Goal: Communication & Community: Answer question/provide support

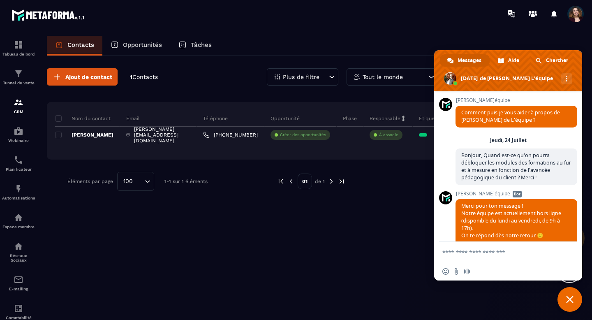
scroll to position [2146, 0]
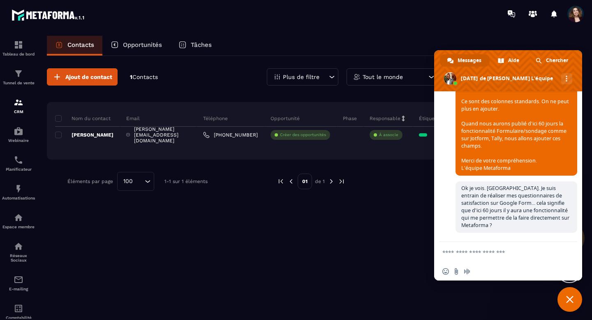
click at [573, 299] on span "Fermer le chat" at bounding box center [570, 299] width 7 height 7
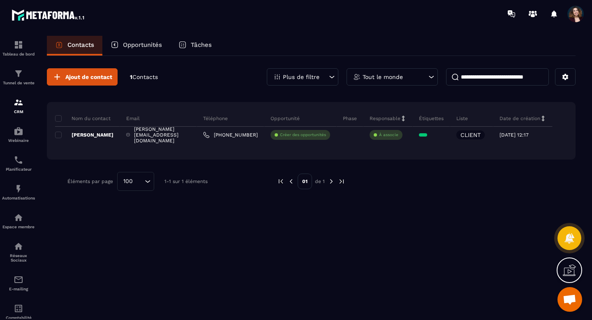
click at [573, 299] on span "Ouvrir le chat" at bounding box center [570, 301] width 14 height 12
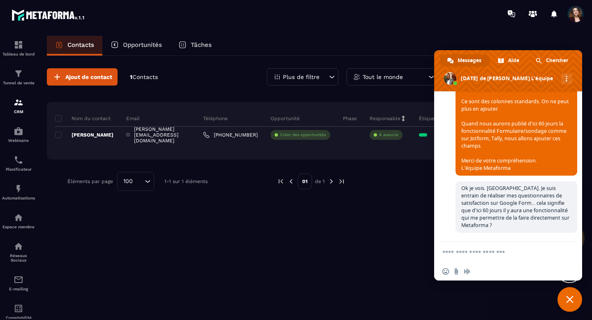
click at [573, 299] on span "Fermer le chat" at bounding box center [570, 299] width 7 height 7
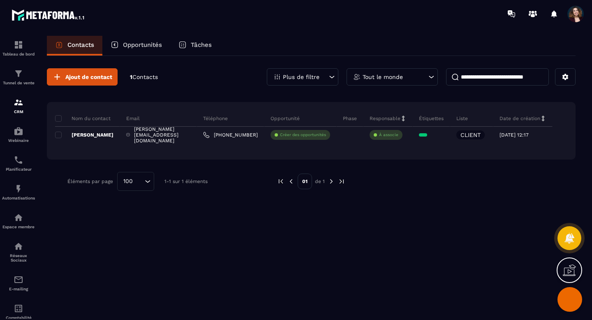
click at [573, 299] on span "Fermer le chat" at bounding box center [570, 299] width 9 height 9
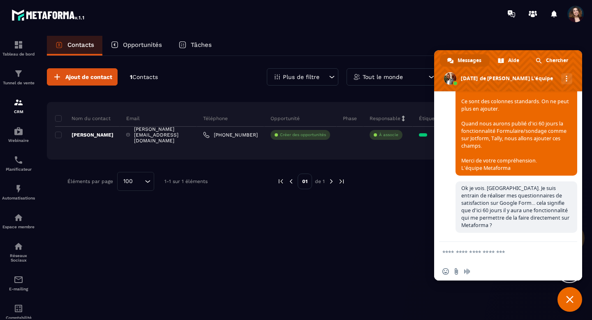
click at [573, 299] on span "Fermer le chat" at bounding box center [570, 299] width 7 height 7
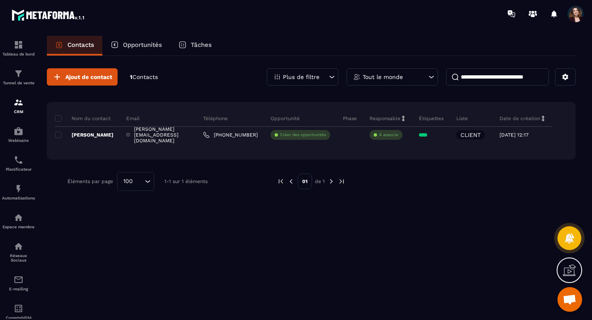
click at [579, 307] on span "Ouvrir le chat" at bounding box center [570, 299] width 25 height 25
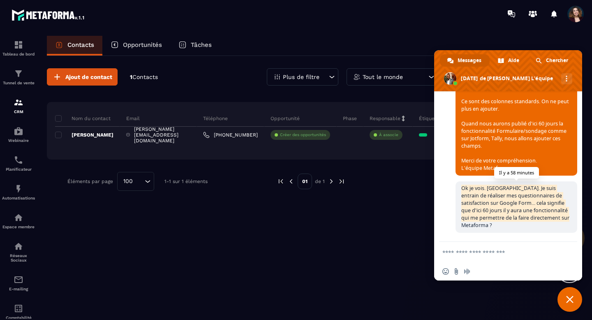
drag, startPoint x: 462, startPoint y: 194, endPoint x: 565, endPoint y: 224, distance: 106.8
click at [565, 224] on span "Ok je vois. [GEOGRAPHIC_DATA]. Je suis entrain de réaliser mes questionnaires d…" at bounding box center [517, 206] width 122 height 51
copy span "Ok je vois. [GEOGRAPHIC_DATA]. Je suis entrain de réaliser mes questionnaires d…"
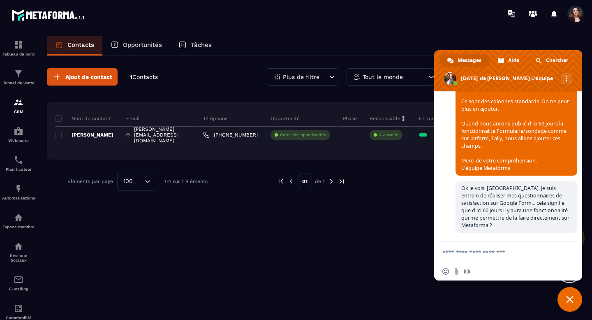
click at [518, 249] on textarea "Entrez votre message..." at bounding box center [500, 252] width 115 height 21
paste textarea "**********"
type textarea "**********"
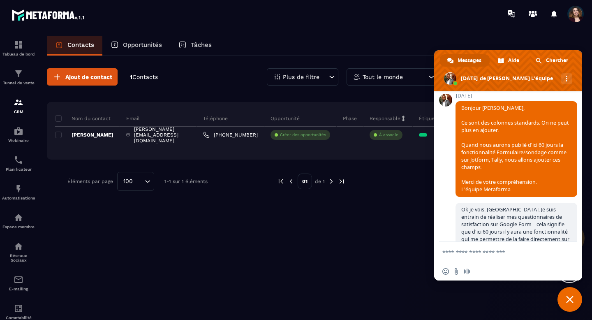
scroll to position [2320, 0]
